Goal: Check status: Check status

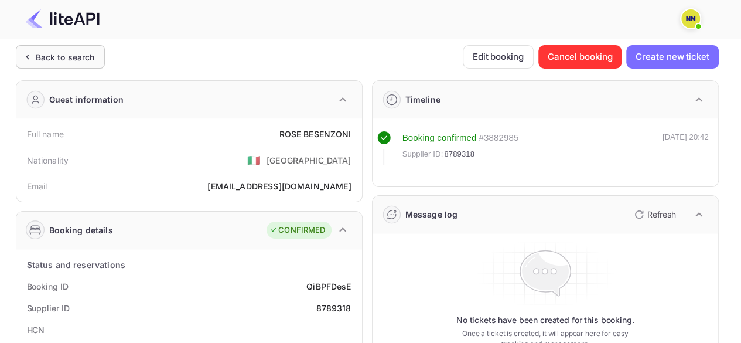
click at [63, 52] on div "Back to search" at bounding box center [65, 57] width 59 height 12
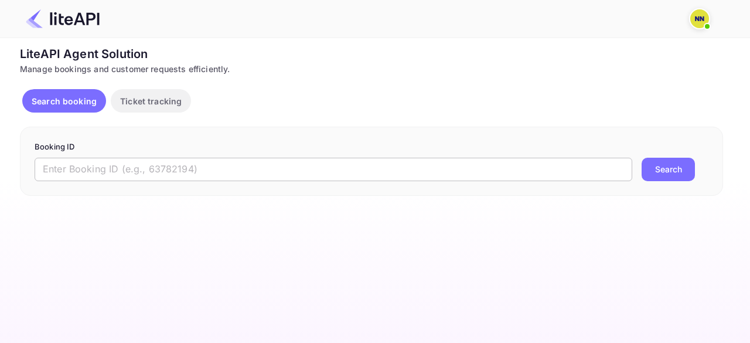
drag, startPoint x: 145, startPoint y: 175, endPoint x: 165, endPoint y: 172, distance: 20.1
click at [145, 175] on input "text" at bounding box center [333, 169] width 597 height 23
paste input "8973759"
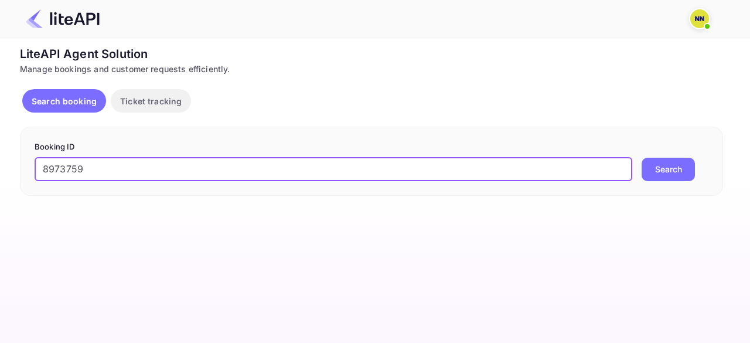
type input "8973759"
drag, startPoint x: 682, startPoint y: 174, endPoint x: 590, endPoint y: 69, distance: 139.1
click at [681, 174] on button "Search" at bounding box center [667, 169] width 53 height 23
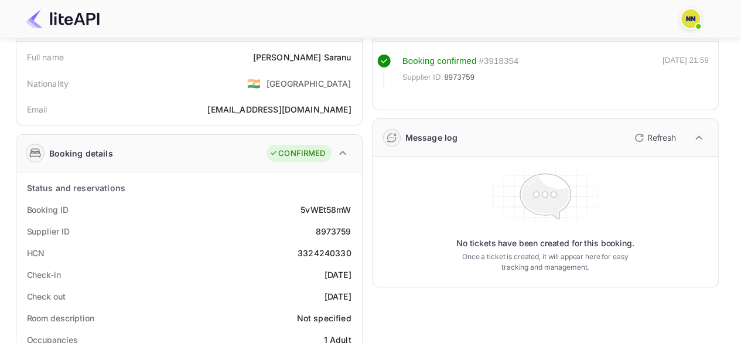
scroll to position [59, 0]
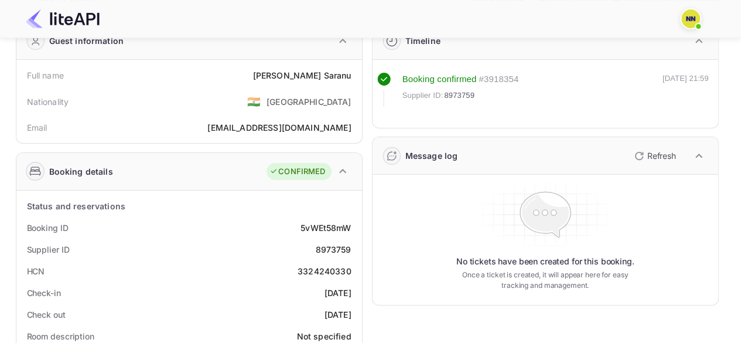
click at [337, 250] on div "8973759" at bounding box center [333, 249] width 36 height 12
click at [332, 269] on div "3324240330" at bounding box center [325, 271] width 54 height 12
copy div "3324240330"
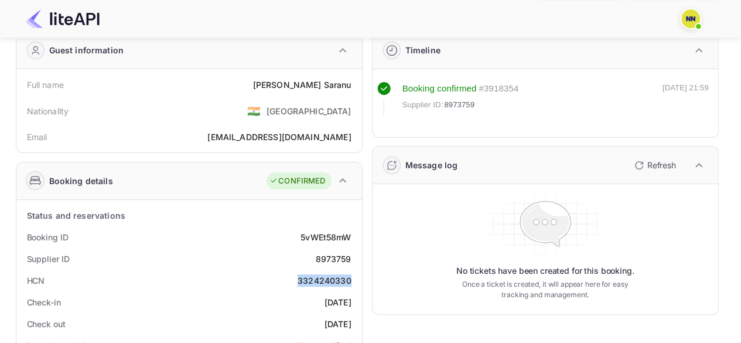
scroll to position [0, 0]
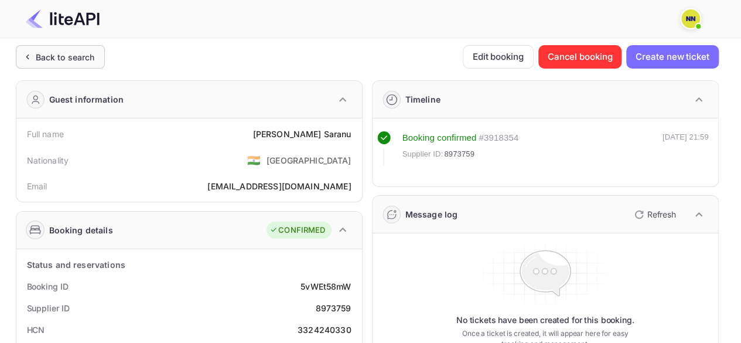
click at [56, 57] on div "Back to search" at bounding box center [65, 57] width 59 height 12
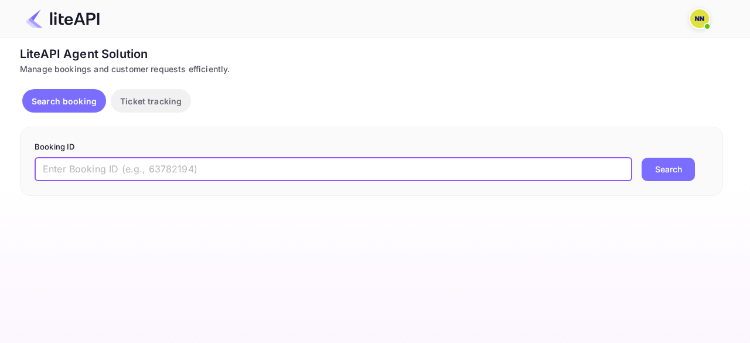
click at [151, 168] on input "text" at bounding box center [333, 169] width 597 height 23
paste input "8939314"
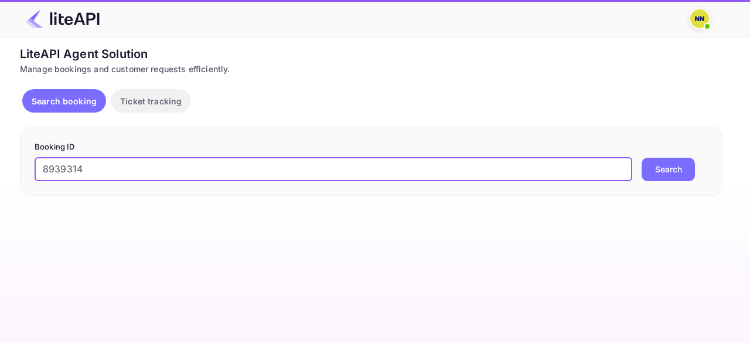
type input "8939314"
click at [657, 174] on button "Search" at bounding box center [667, 169] width 53 height 23
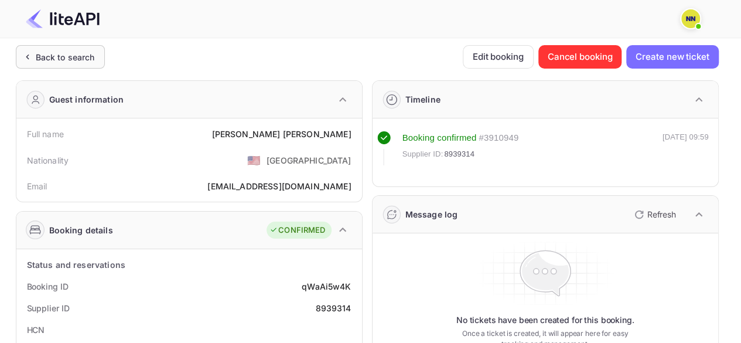
click at [43, 54] on div "Back to search" at bounding box center [65, 57] width 59 height 12
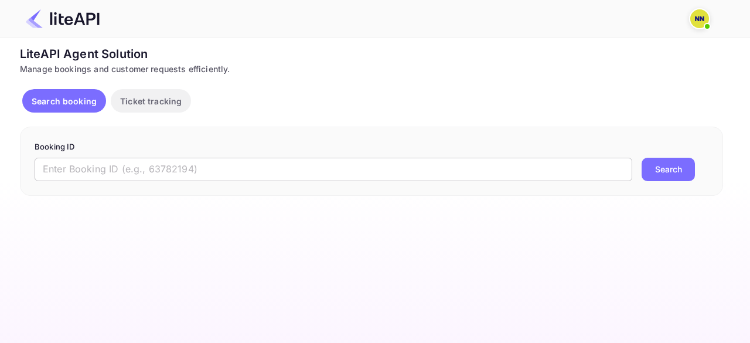
click at [145, 169] on input "text" at bounding box center [333, 169] width 597 height 23
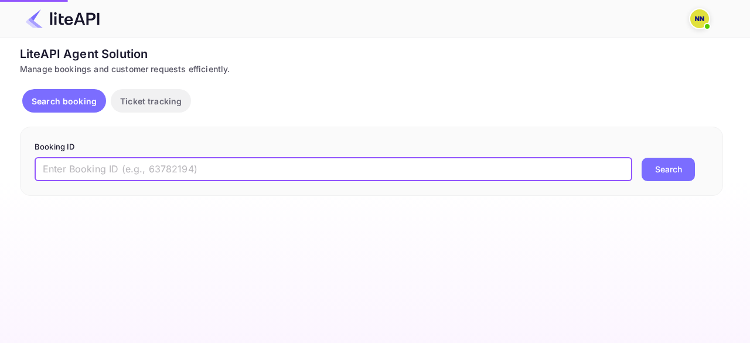
paste input "7251559"
type input "7251559"
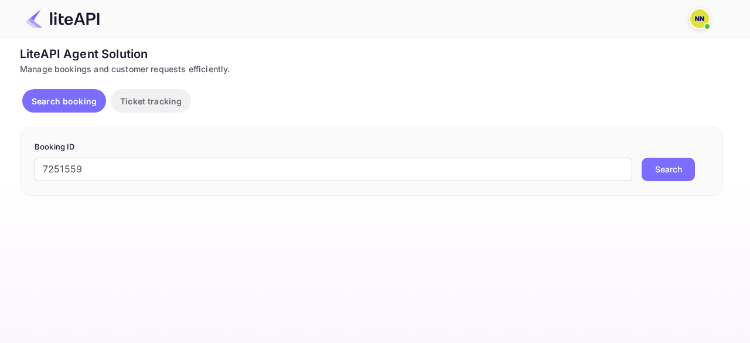
click at [675, 176] on button "Search" at bounding box center [667, 169] width 53 height 23
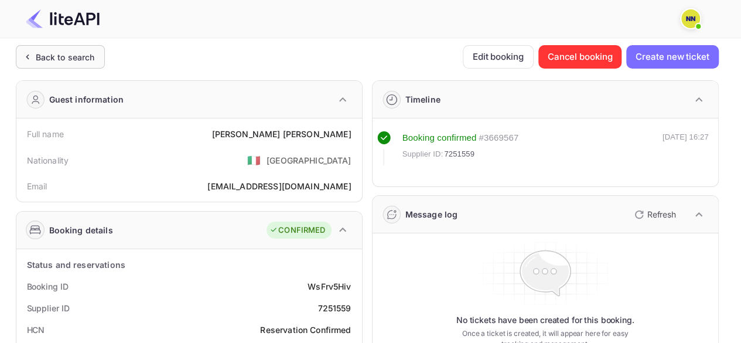
click at [39, 59] on div "Back to search" at bounding box center [65, 57] width 59 height 12
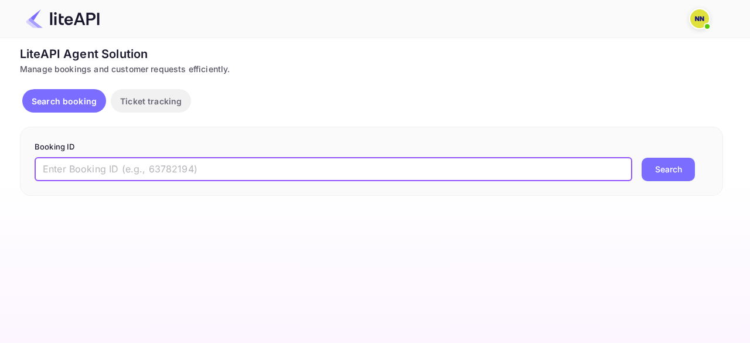
click at [135, 169] on input "text" at bounding box center [333, 169] width 597 height 23
paste input "8764010"
type input "8764010"
drag, startPoint x: 668, startPoint y: 166, endPoint x: 663, endPoint y: 179, distance: 14.3
click at [666, 166] on button "Search" at bounding box center [667, 169] width 53 height 23
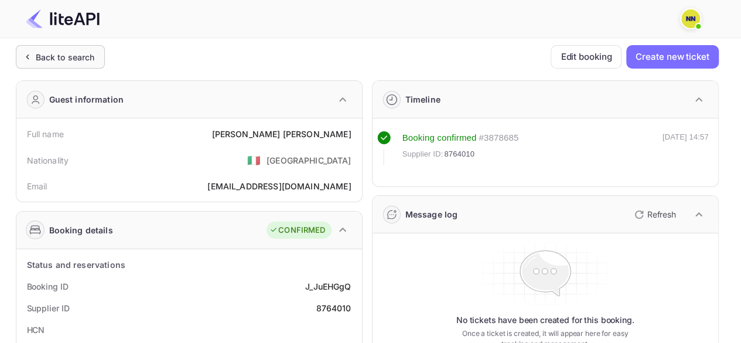
click at [59, 45] on div "Back to search" at bounding box center [60, 56] width 89 height 23
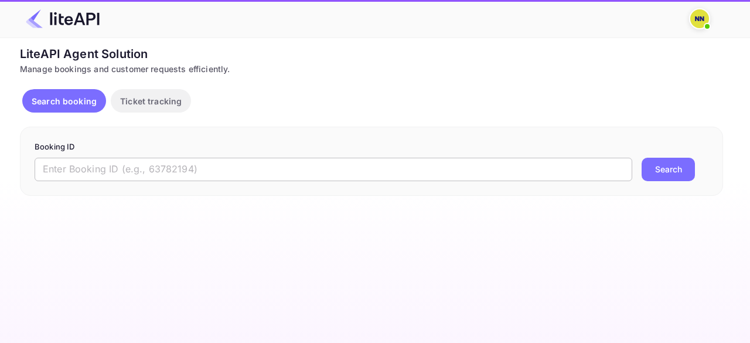
click at [100, 167] on input "text" at bounding box center [333, 169] width 597 height 23
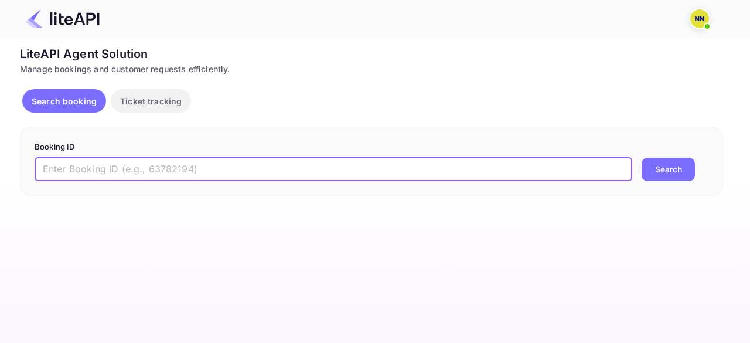
paste input "8828175"
type input "8828175"
click at [653, 169] on button "Search" at bounding box center [667, 169] width 53 height 23
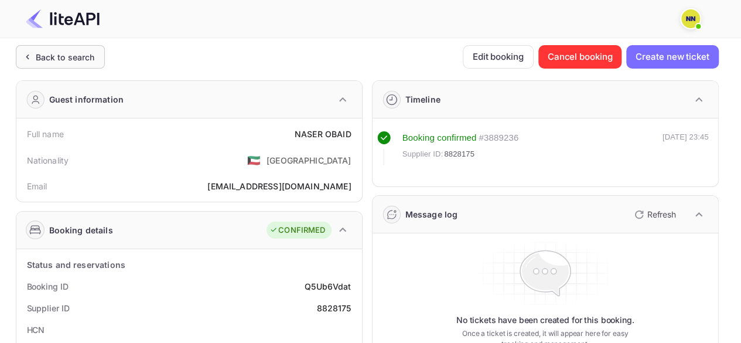
click at [51, 52] on div "Back to search" at bounding box center [65, 57] width 59 height 12
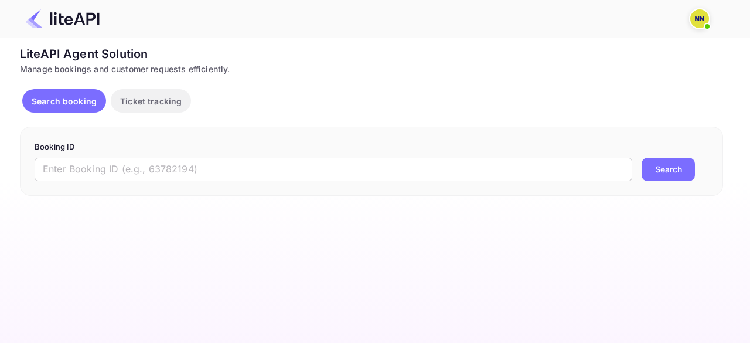
click at [134, 165] on input "text" at bounding box center [333, 169] width 597 height 23
paste input "6805449"
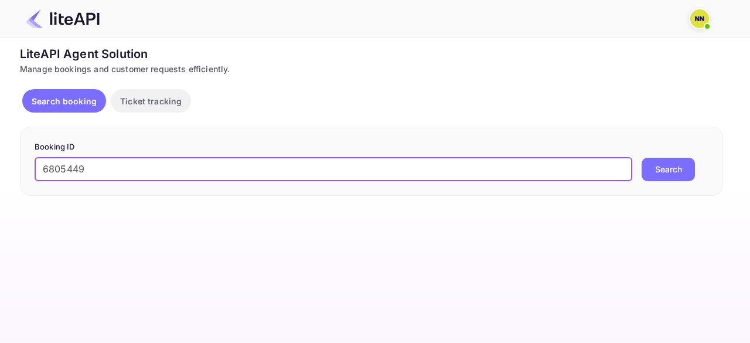
type input "6805449"
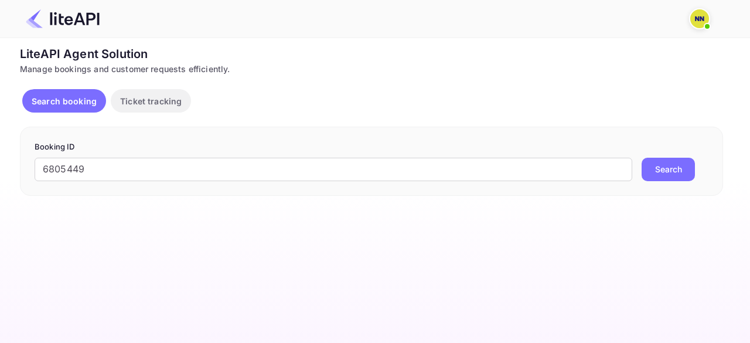
click at [660, 159] on button "Search" at bounding box center [667, 169] width 53 height 23
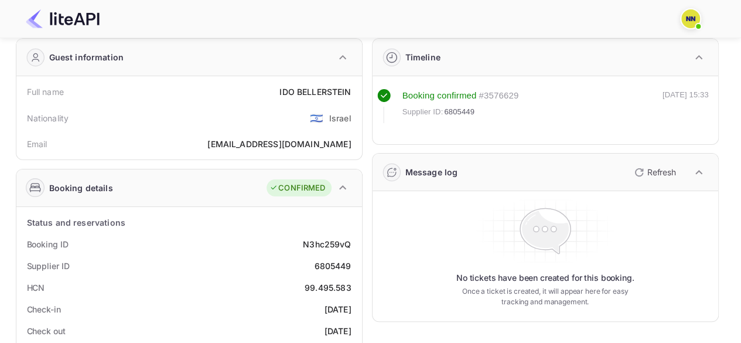
scroll to position [59, 0]
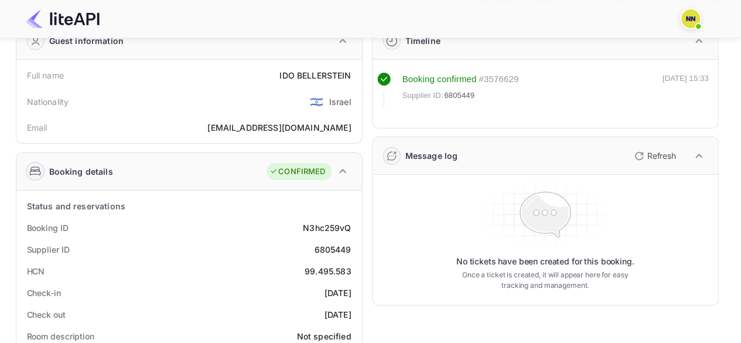
click at [323, 273] on div "99.495.583" at bounding box center [328, 271] width 47 height 12
copy div "99.495.583"
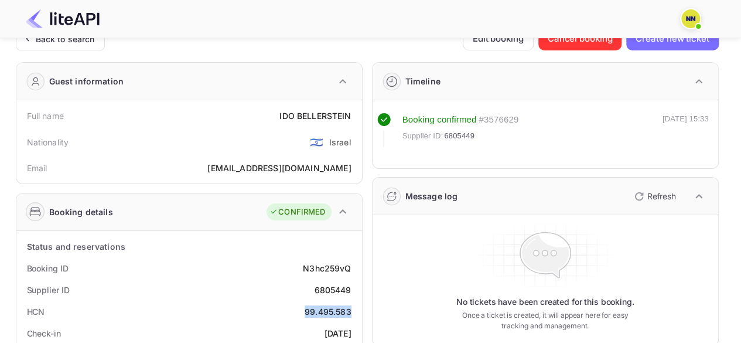
scroll to position [0, 0]
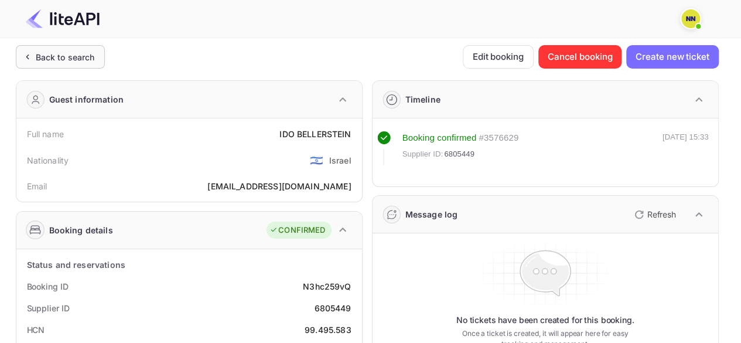
click at [37, 59] on div "Back to search" at bounding box center [65, 57] width 59 height 12
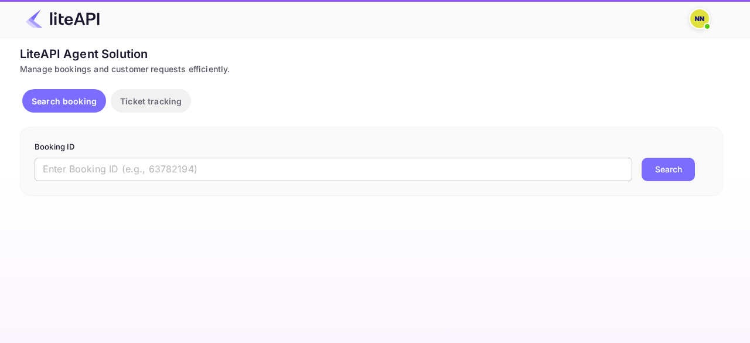
click at [157, 158] on input "text" at bounding box center [333, 169] width 597 height 23
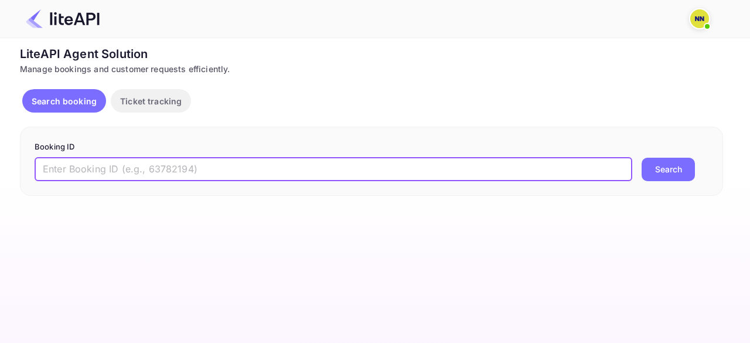
paste input "8651911"
type input "8651911"
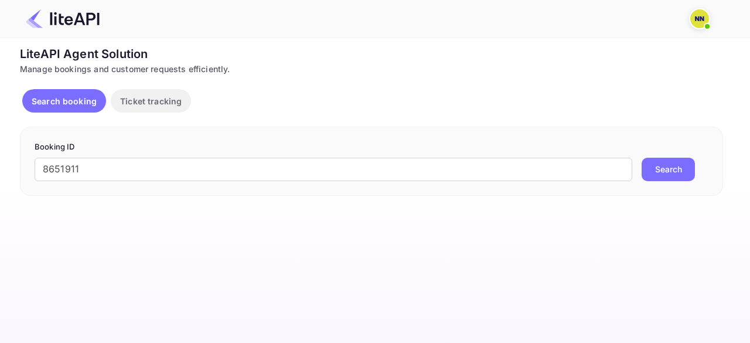
click at [658, 165] on button "Search" at bounding box center [667, 169] width 53 height 23
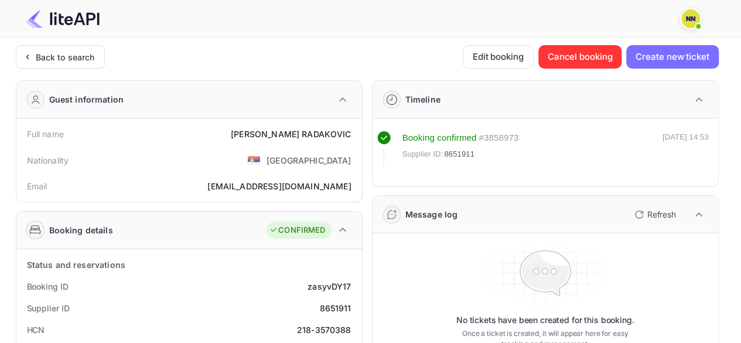
click at [326, 324] on div "218-3570388" at bounding box center [324, 329] width 54 height 12
copy div "3570388"
click at [315, 324] on div "218-3570388" at bounding box center [324, 329] width 54 height 12
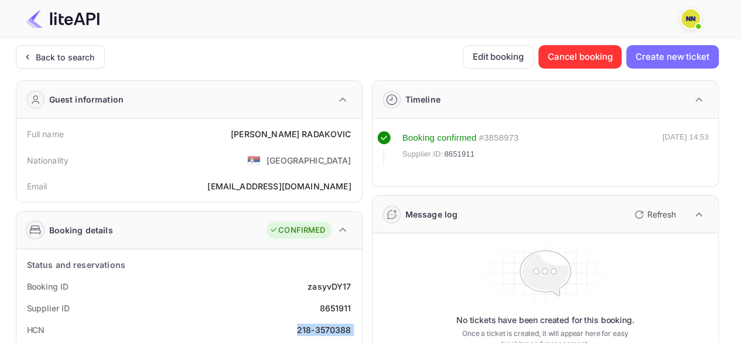
click at [315, 324] on div "218-3570388" at bounding box center [324, 329] width 54 height 12
click at [68, 47] on div "Back to search" at bounding box center [60, 56] width 89 height 23
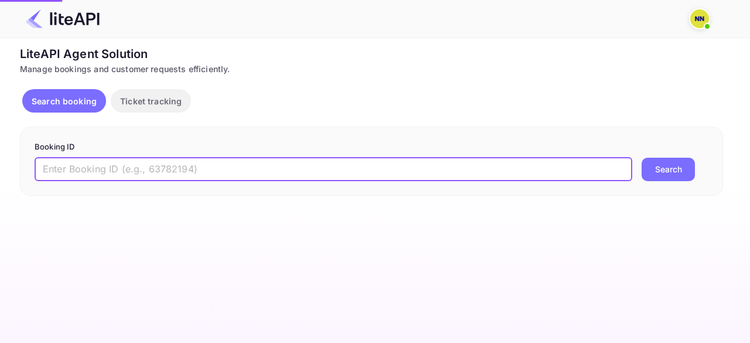
drag, startPoint x: 162, startPoint y: 162, endPoint x: 197, endPoint y: 163, distance: 35.2
click at [162, 162] on input "text" at bounding box center [333, 169] width 597 height 23
paste input "7466871"
type input "7466871"
click at [662, 172] on button "Search" at bounding box center [667, 169] width 53 height 23
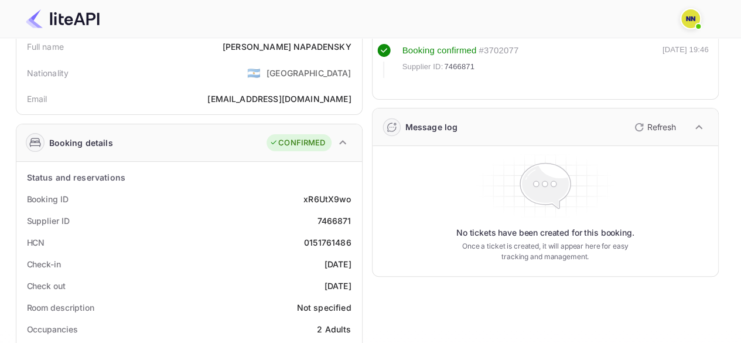
scroll to position [117, 0]
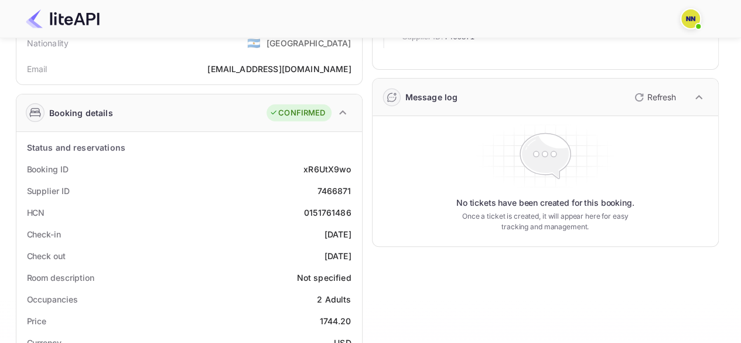
click at [335, 209] on div "0151761486" at bounding box center [327, 212] width 47 height 12
copy div "0151761486"
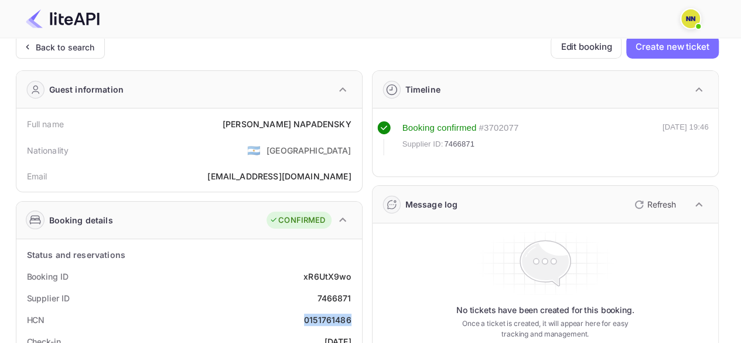
scroll to position [0, 0]
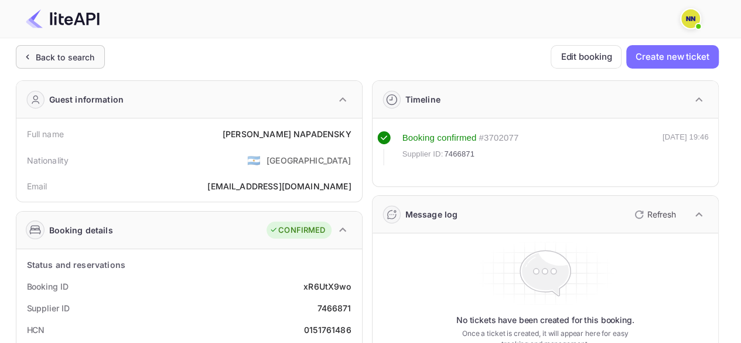
click at [53, 60] on div "Back to search" at bounding box center [65, 57] width 59 height 12
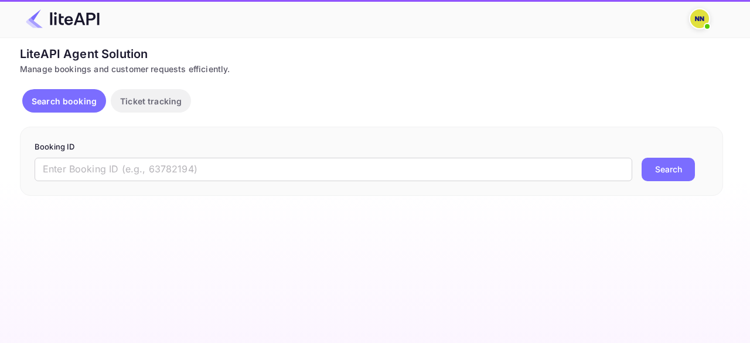
click at [72, 156] on form "Booking ID ​ Search" at bounding box center [372, 161] width 674 height 40
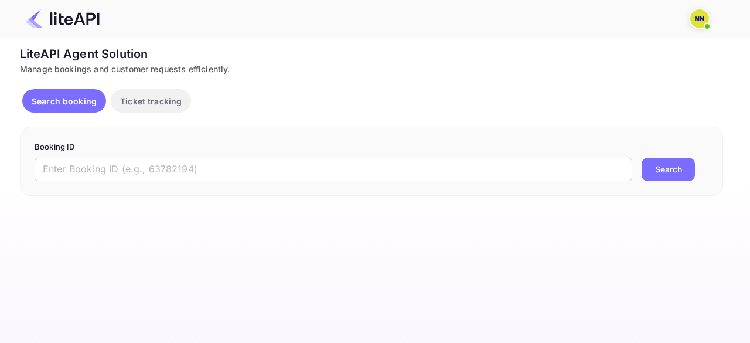
drag, startPoint x: 143, startPoint y: 159, endPoint x: 158, endPoint y: 177, distance: 23.8
click at [141, 159] on input "text" at bounding box center [333, 169] width 597 height 23
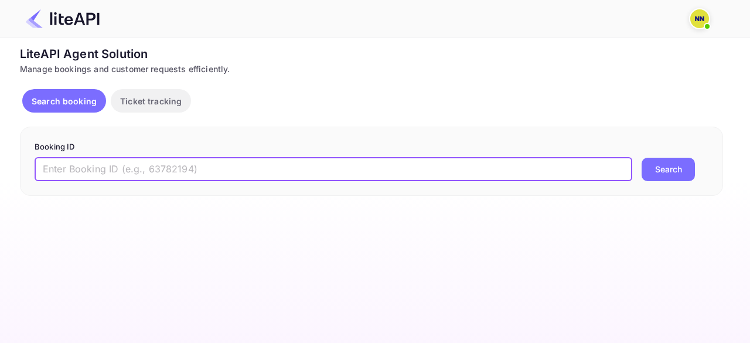
paste input "7751790"
type input "7751790"
drag, startPoint x: 671, startPoint y: 168, endPoint x: 630, endPoint y: 168, distance: 40.4
click at [669, 168] on button "Search" at bounding box center [667, 169] width 53 height 23
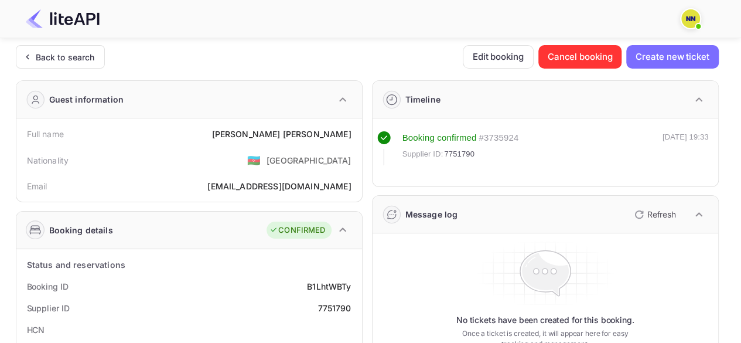
scroll to position [117, 0]
